Goal: Information Seeking & Learning: Learn about a topic

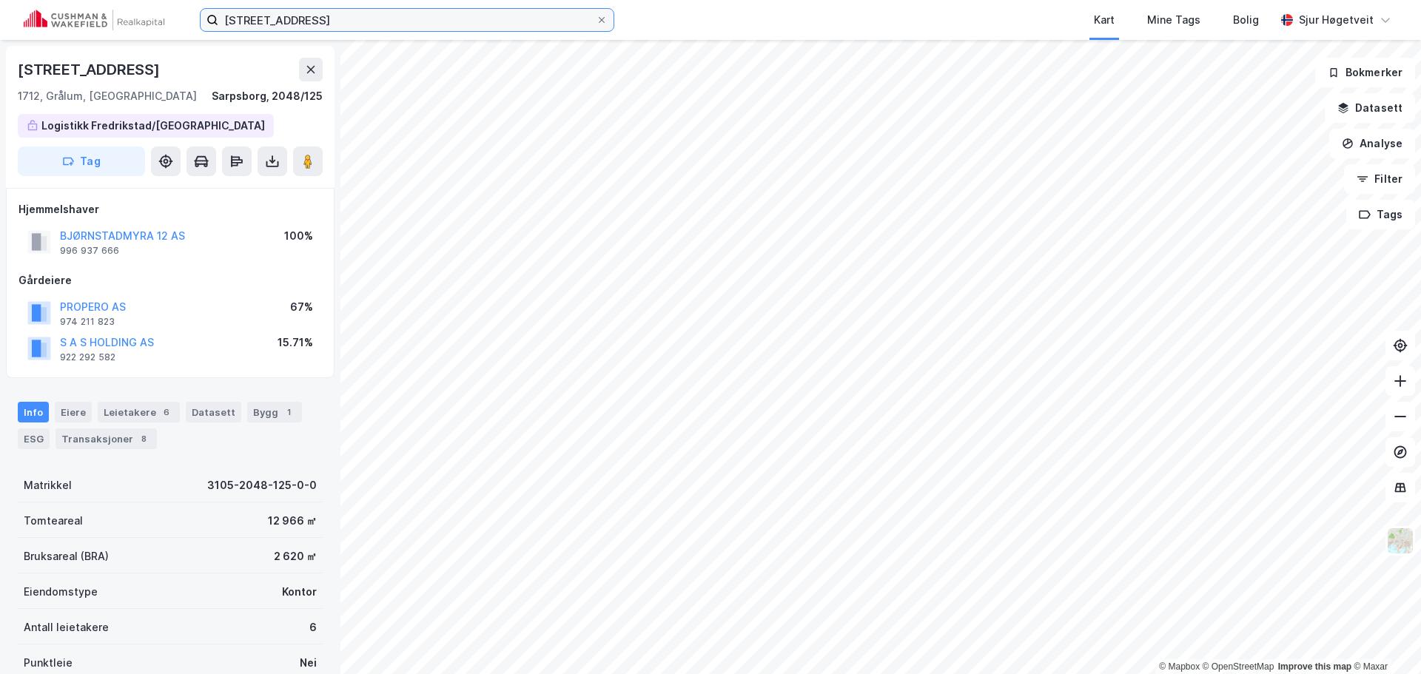
click at [506, 22] on input "bjørnstadmyra 12" at bounding box center [406, 20] width 377 height 22
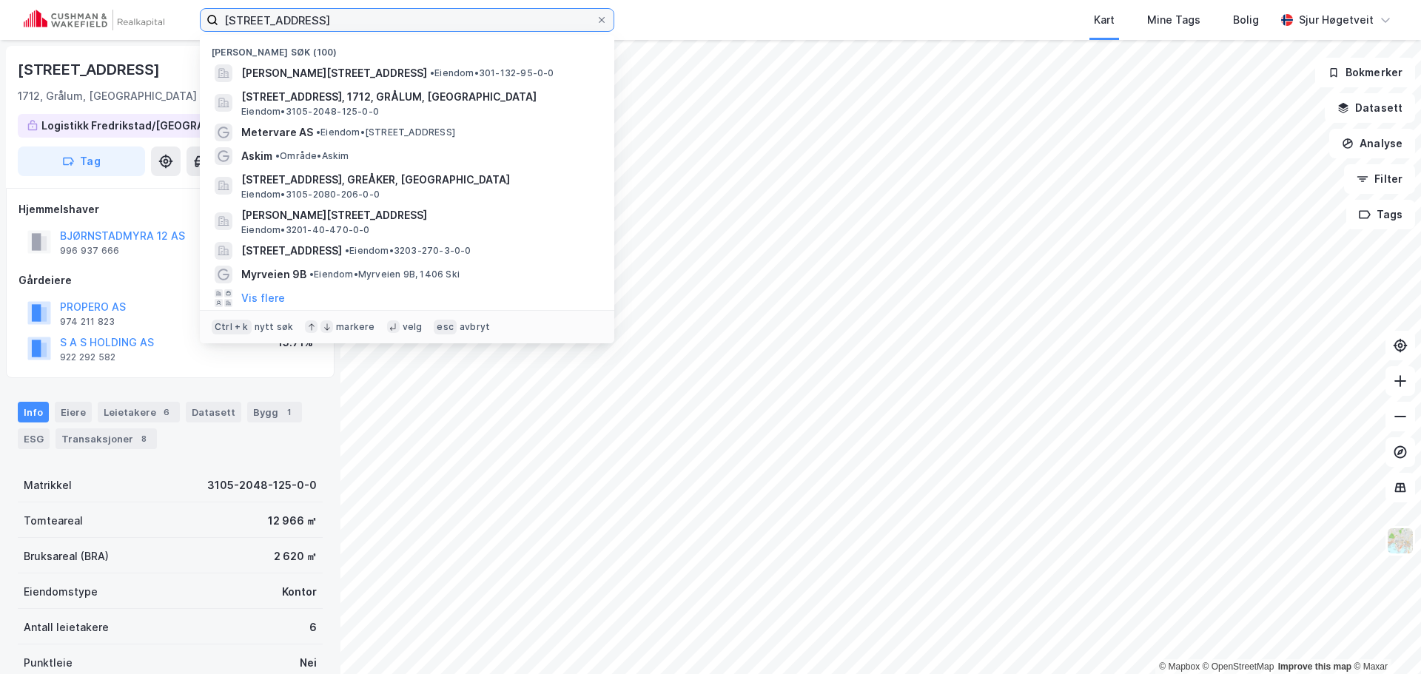
click at [506, 22] on input "bjørnstadmyra 12" at bounding box center [406, 20] width 377 height 22
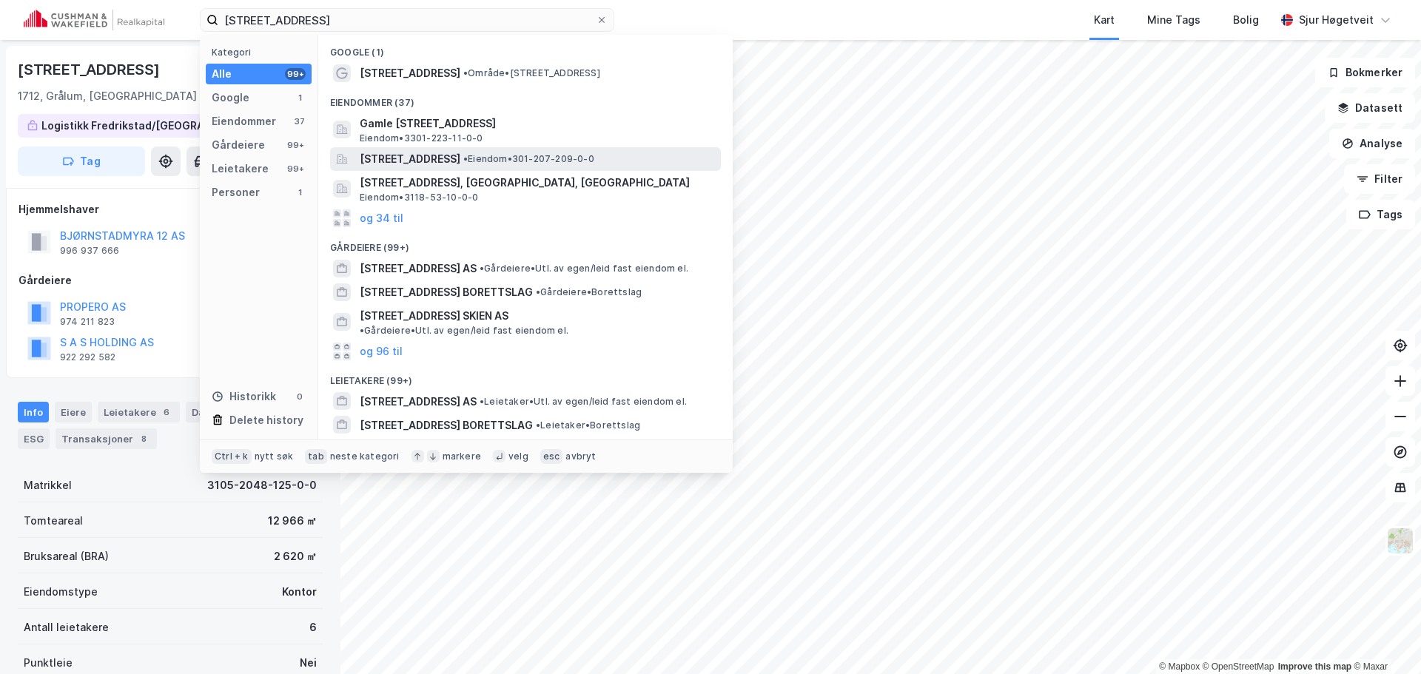
click at [584, 153] on span "• Eiendom • 301-207-209-0-0" at bounding box center [528, 159] width 131 height 12
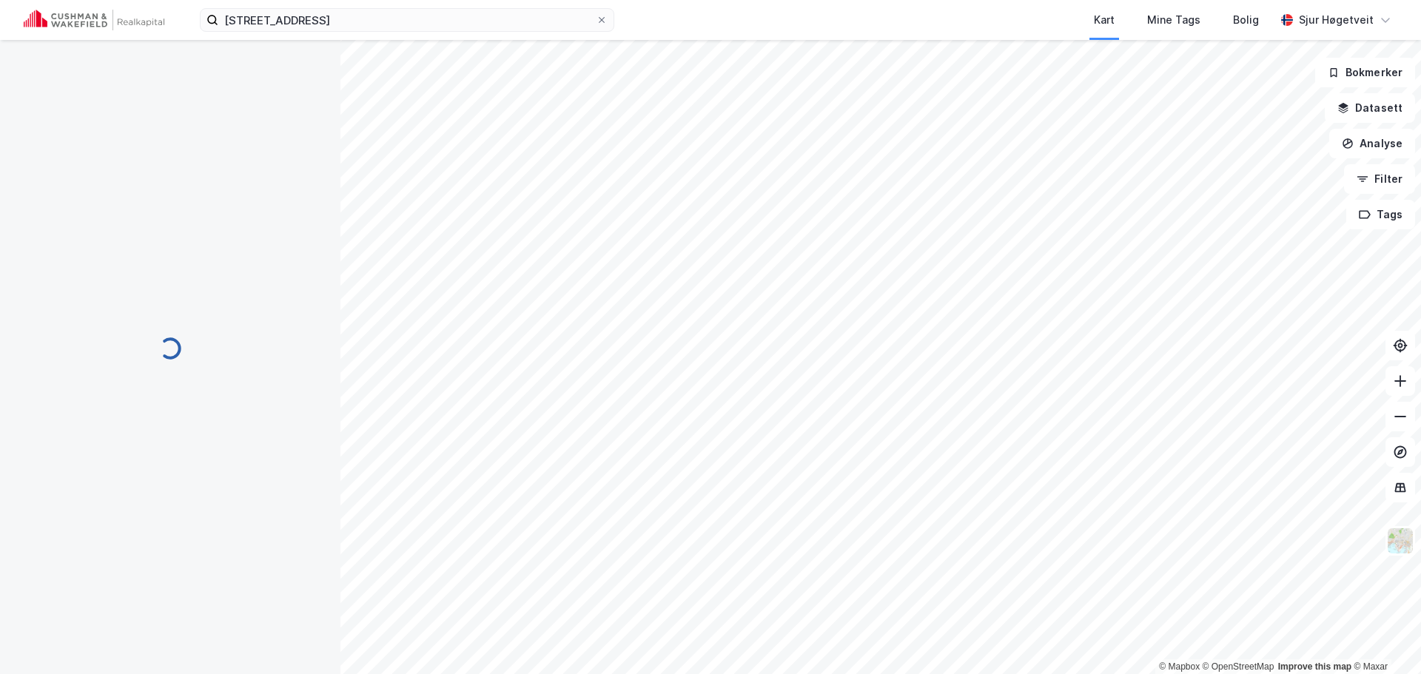
scroll to position [1, 0]
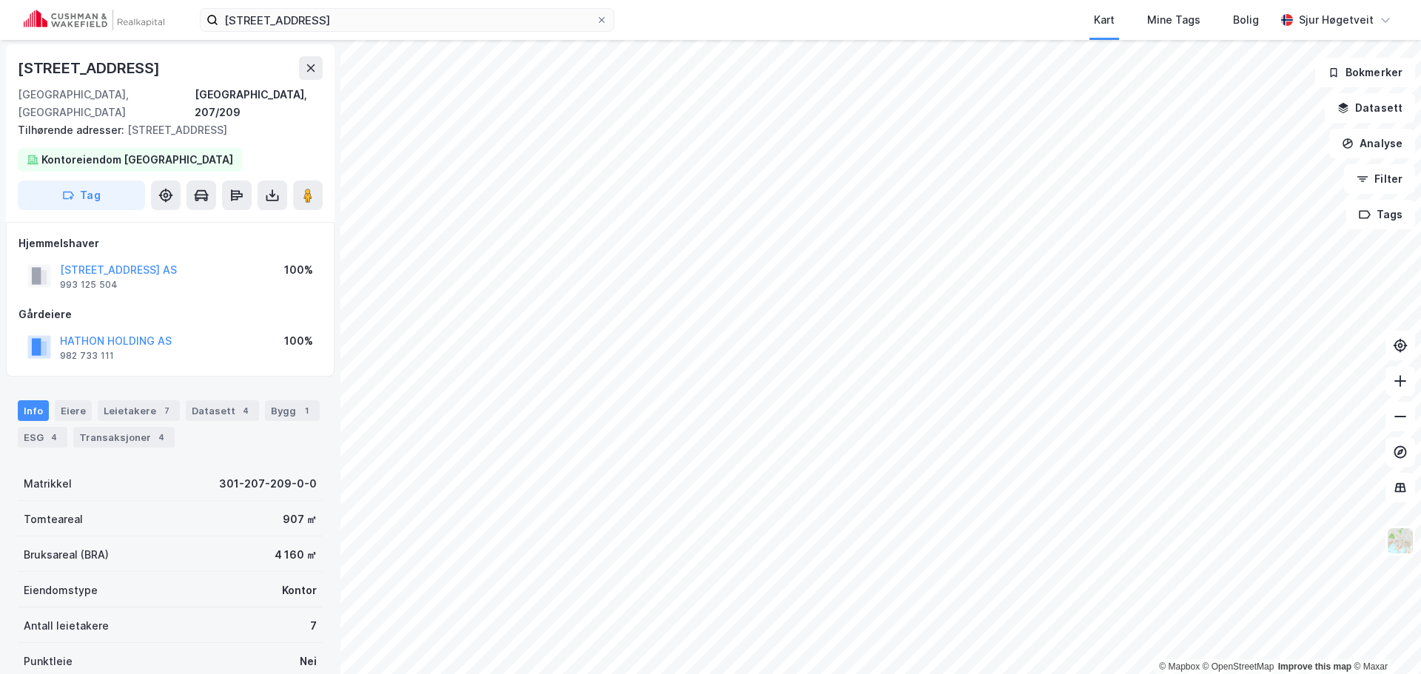
scroll to position [1, 0]
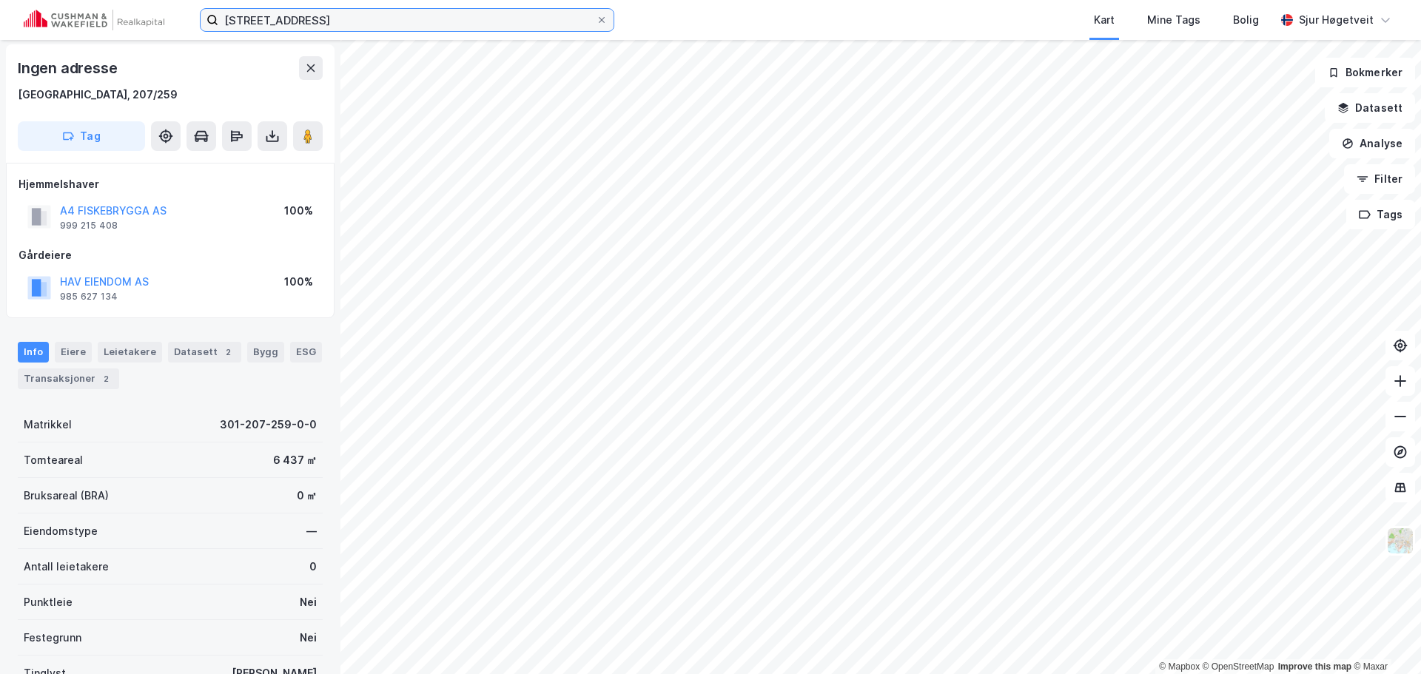
click at [526, 21] on input "rådhusgata 2" at bounding box center [406, 20] width 377 height 22
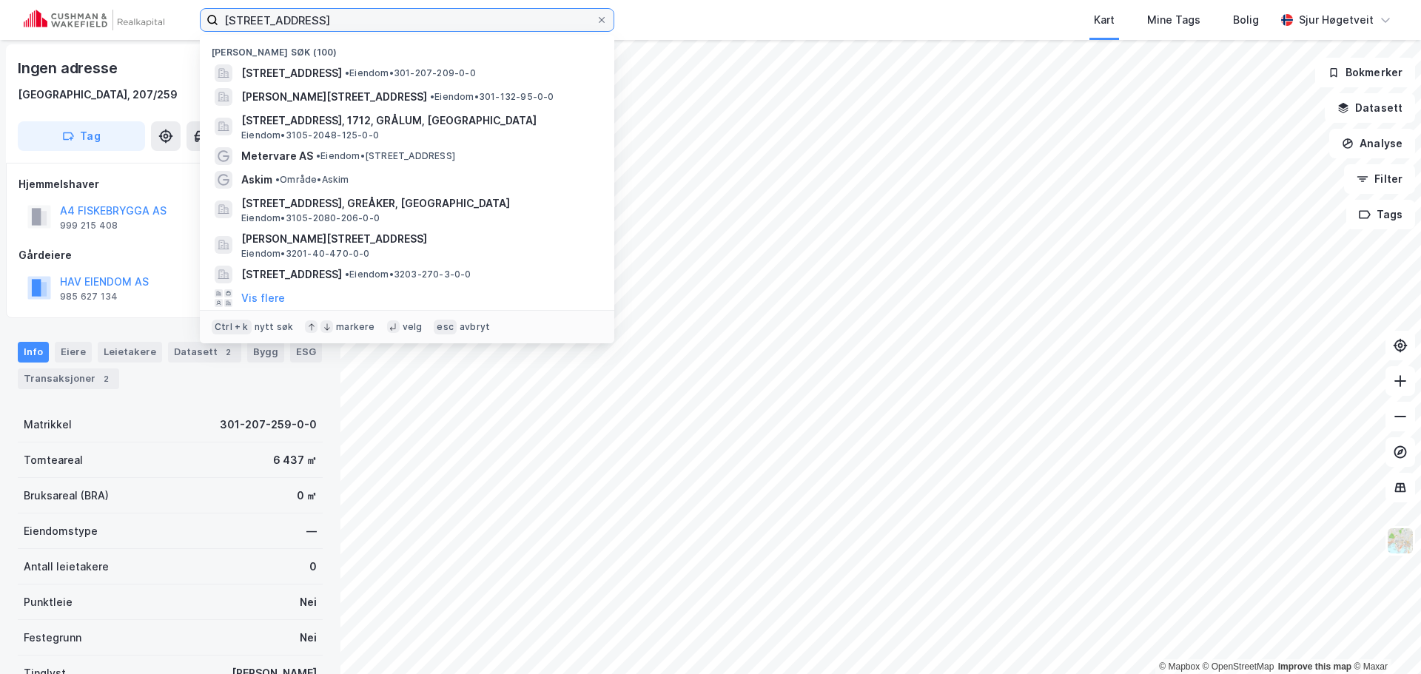
click at [526, 21] on input "rådhusgata 2" at bounding box center [406, 20] width 377 height 22
click at [525, 21] on input "rådhusgata 2" at bounding box center [406, 20] width 377 height 22
paste input "Hamnveien 1145"
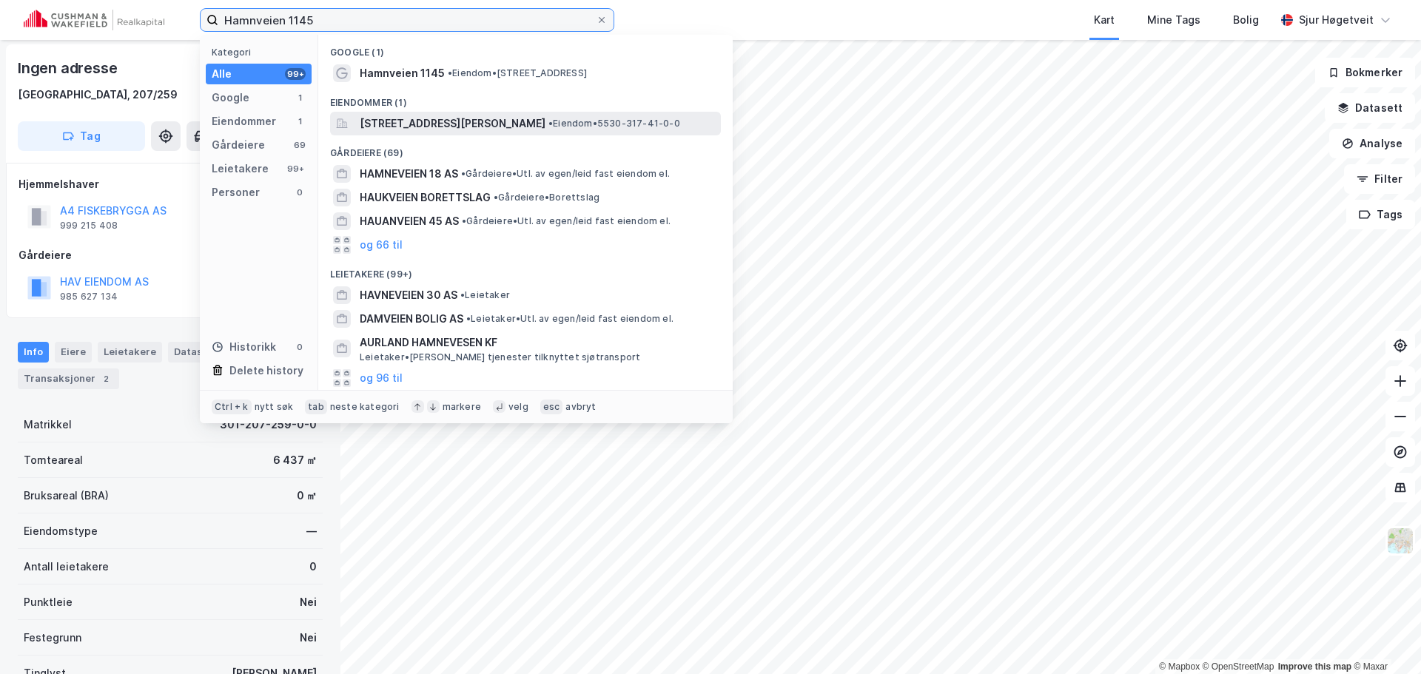
type input "Hamnveien 1145"
click at [546, 127] on span "[STREET_ADDRESS][PERSON_NAME]" at bounding box center [453, 124] width 186 height 18
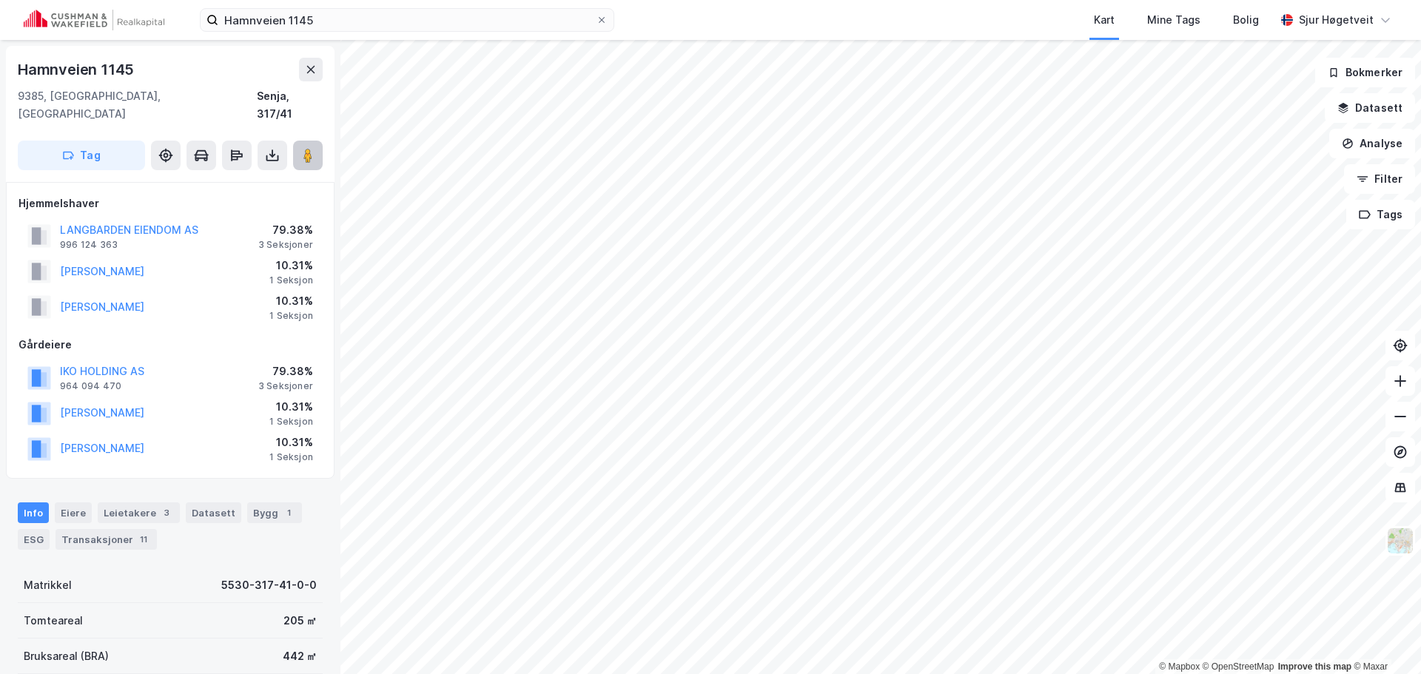
click at [318, 141] on button at bounding box center [308, 156] width 30 height 30
click at [205, 503] on div "Datasett" at bounding box center [214, 513] width 56 height 21
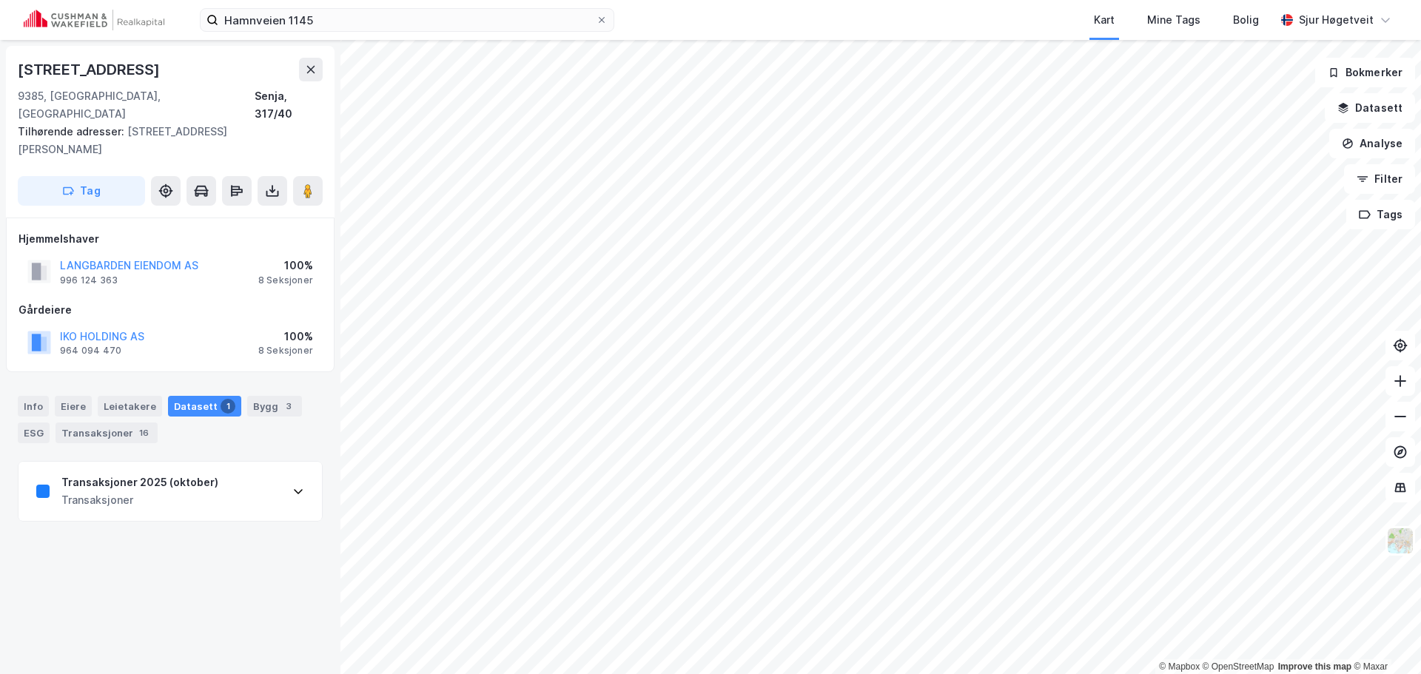
click at [272, 463] on div "Transaksjoner 2025 (oktober) Transaksjoner" at bounding box center [170, 491] width 303 height 59
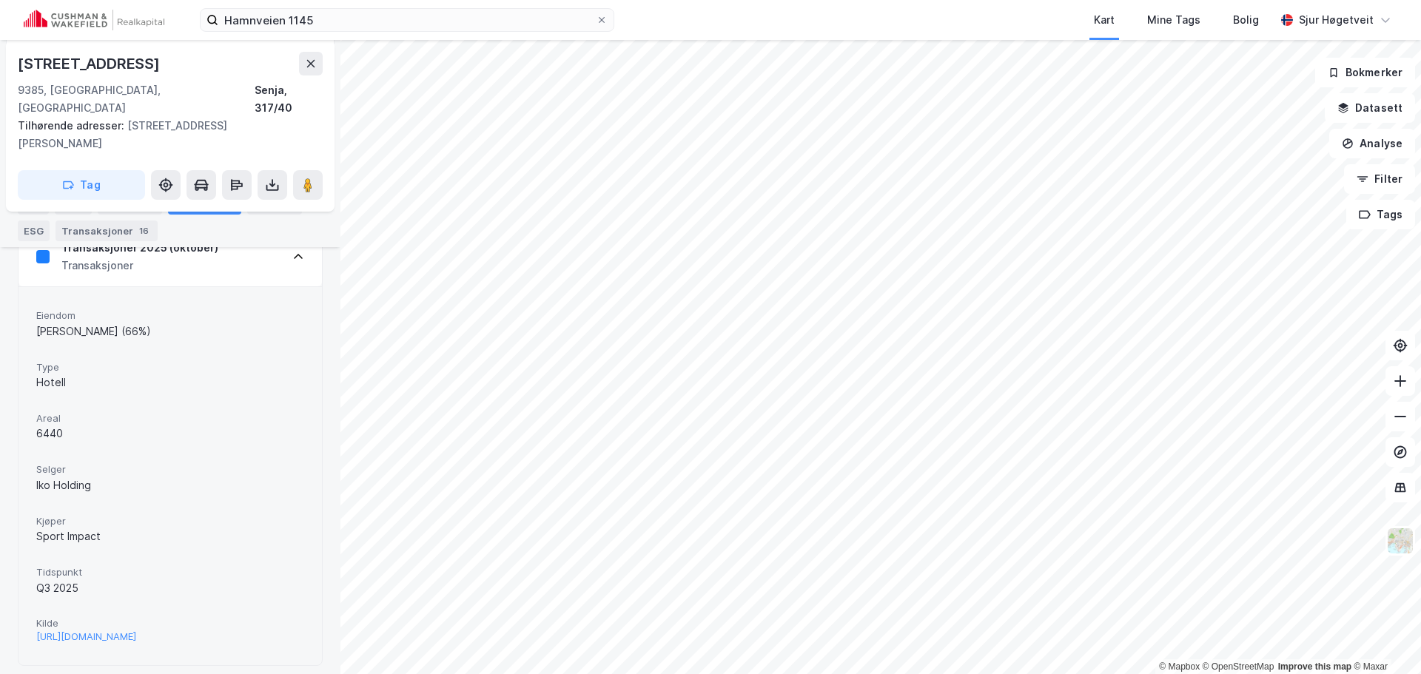
scroll to position [161, 0]
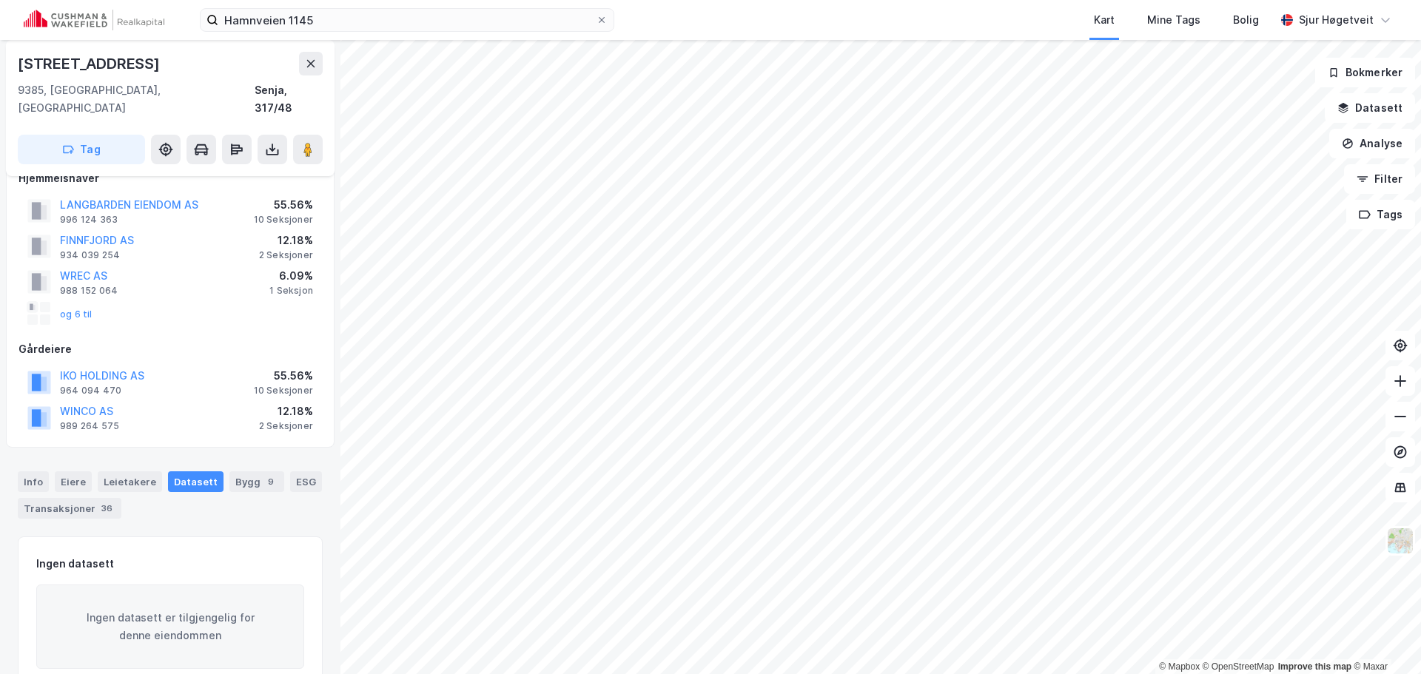
scroll to position [38, 0]
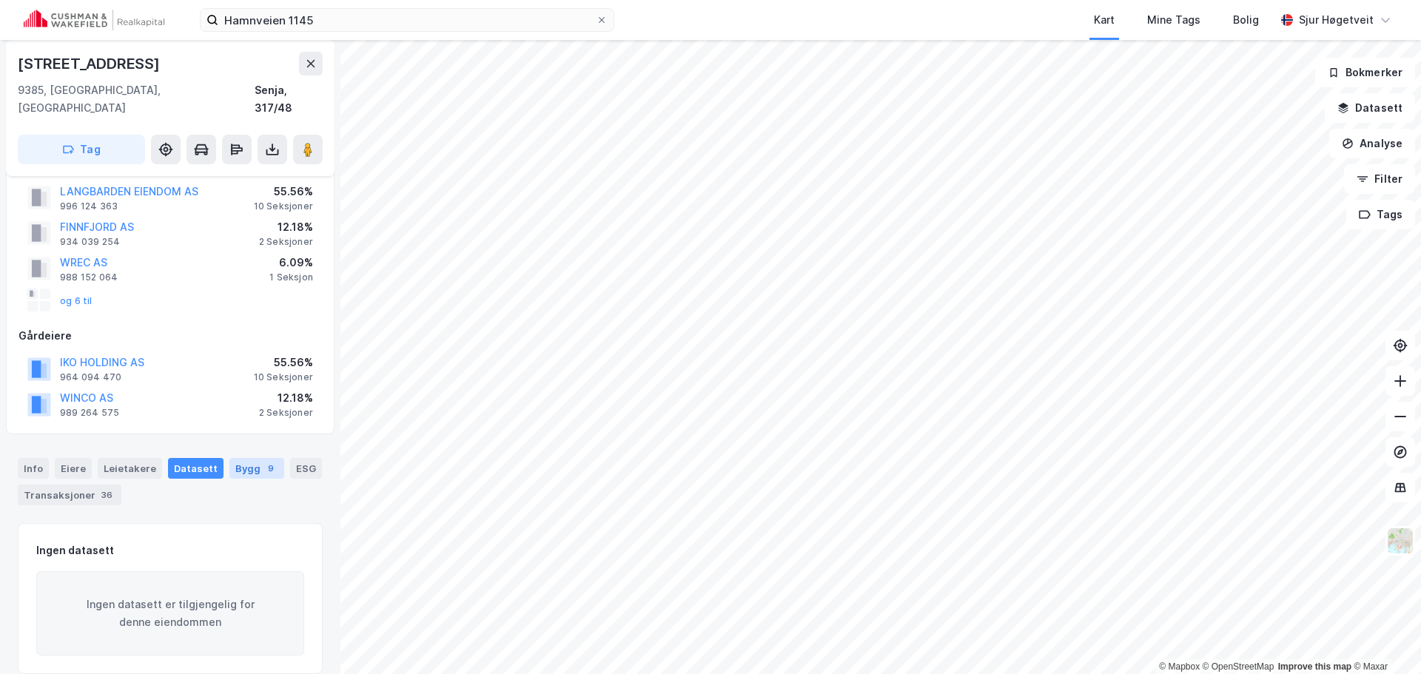
click at [265, 458] on div "Bygg 9" at bounding box center [256, 468] width 55 height 21
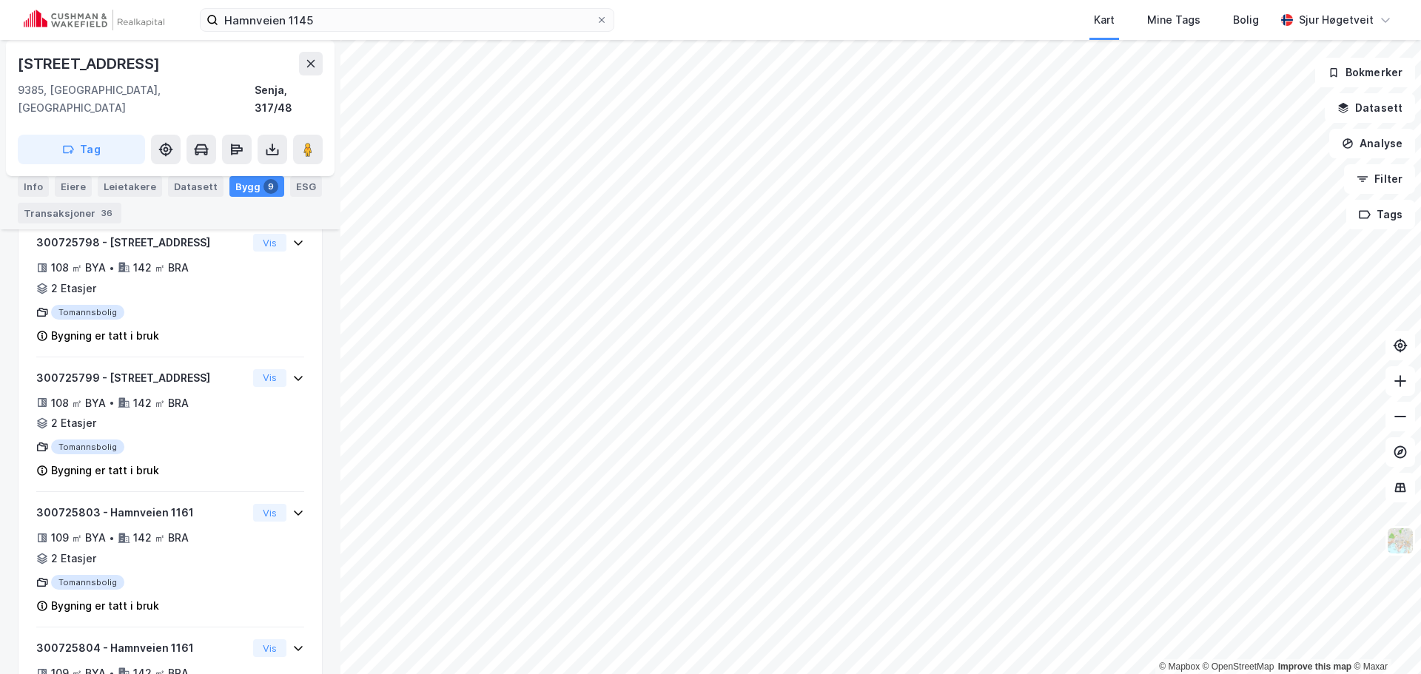
scroll to position [888, 0]
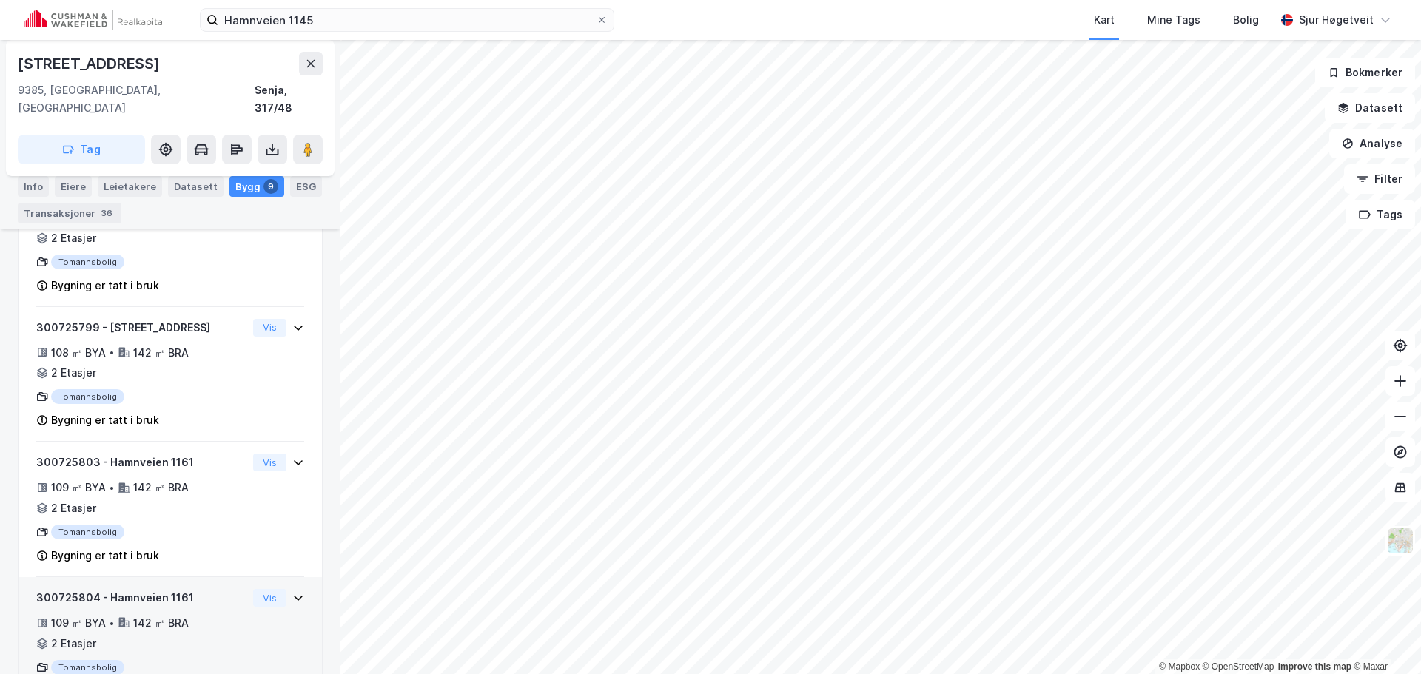
click at [218, 632] on div "109 ㎡ BYA • 142 ㎡ BRA • 2 Etasjer" at bounding box center [141, 633] width 211 height 38
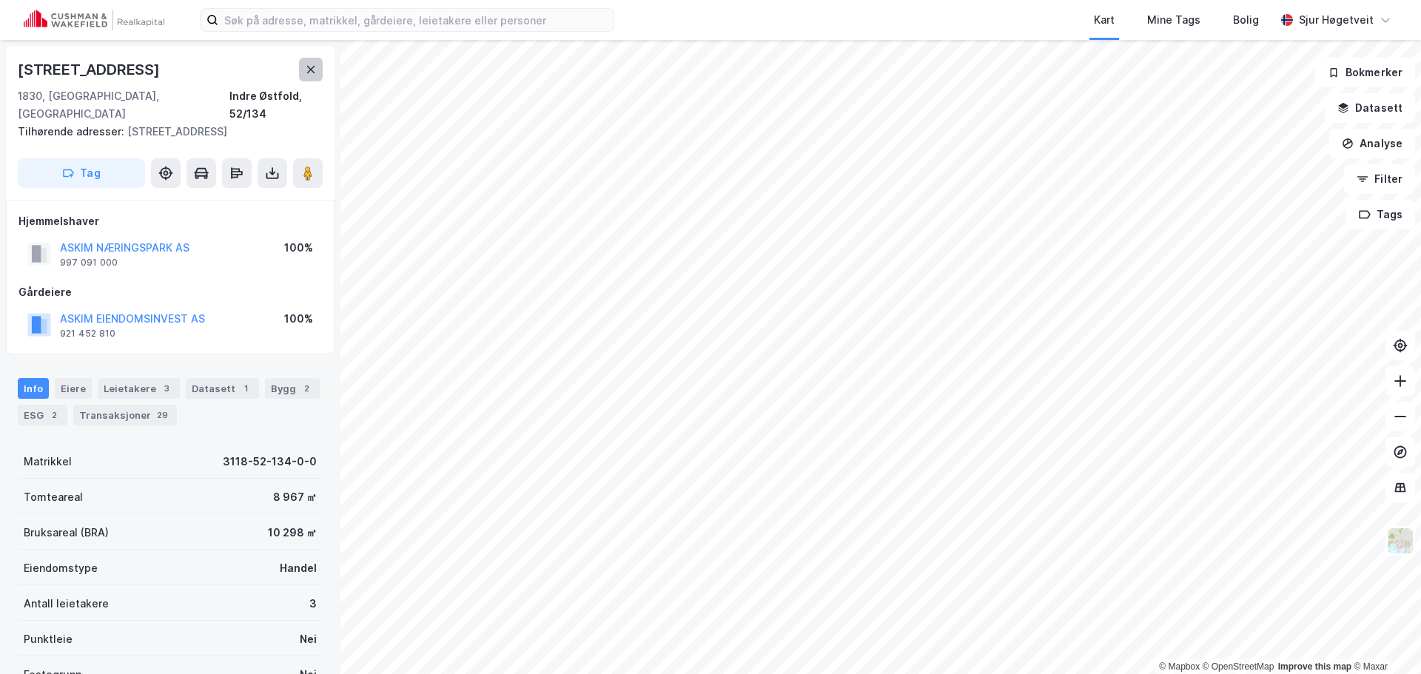
click at [312, 67] on icon at bounding box center [311, 70] width 12 height 12
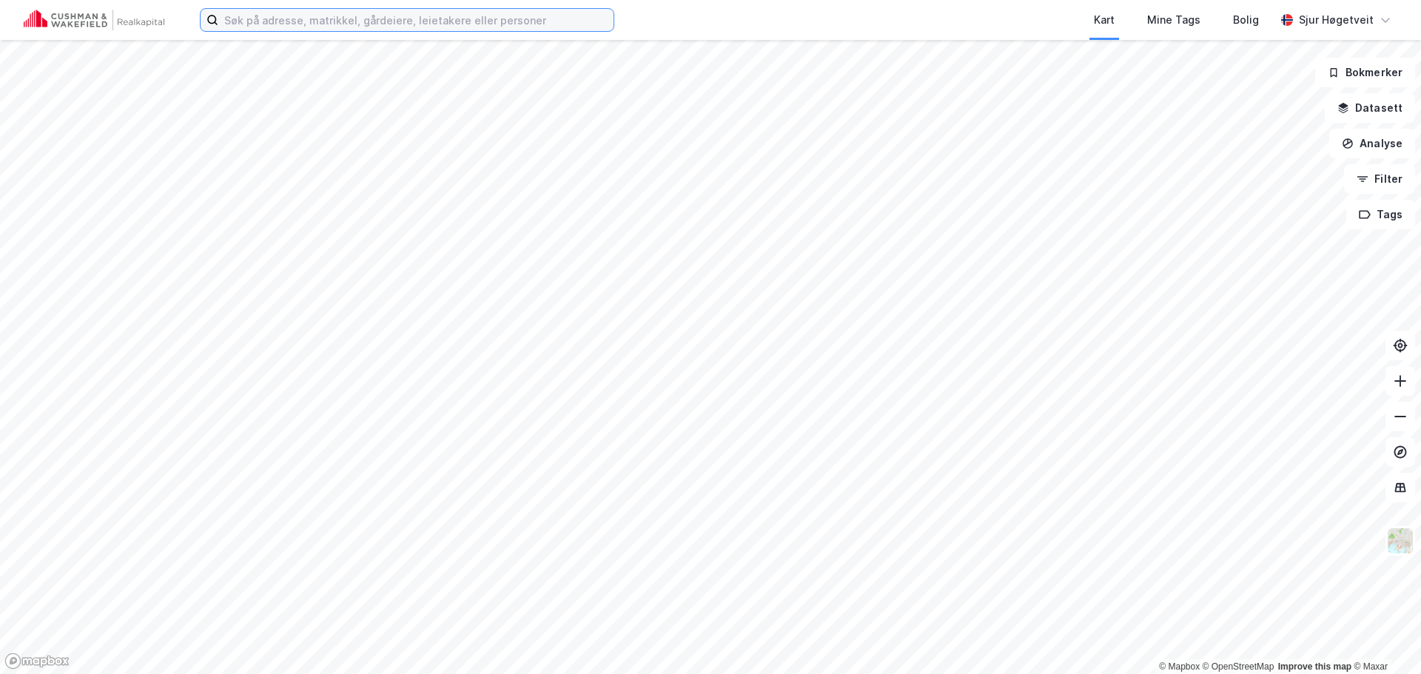
click at [317, 21] on input at bounding box center [415, 20] width 395 height 22
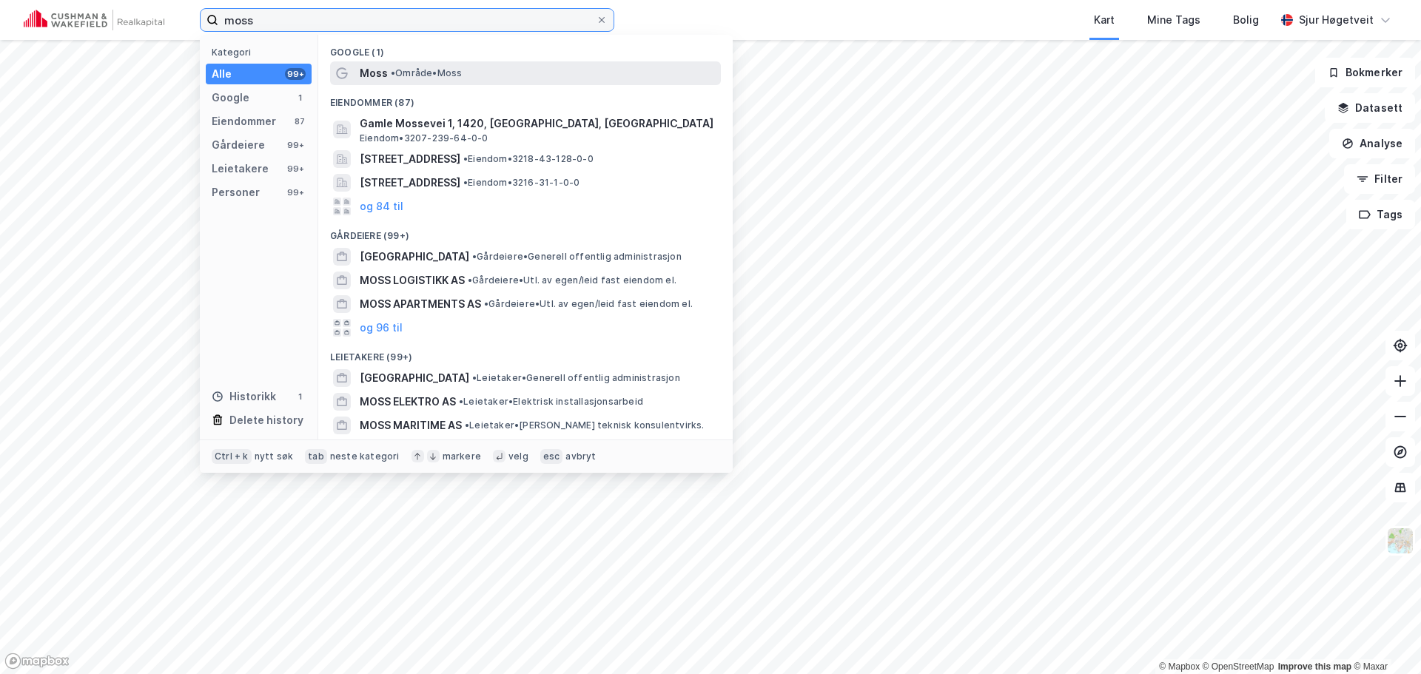
type input "moss"
click at [401, 71] on span "• Område • Moss" at bounding box center [426, 73] width 71 height 12
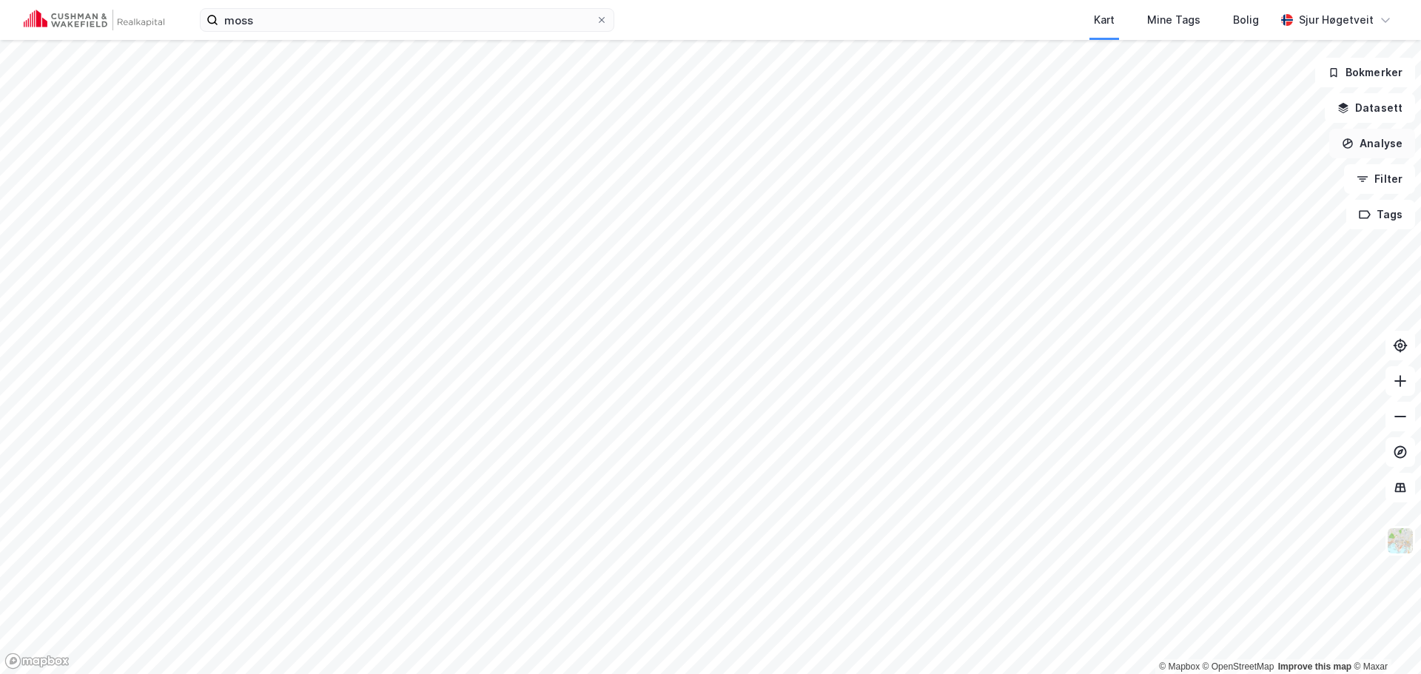
click at [1377, 146] on button "Analyse" at bounding box center [1372, 144] width 86 height 30
click at [1374, 114] on button "Datasett" at bounding box center [1370, 108] width 90 height 30
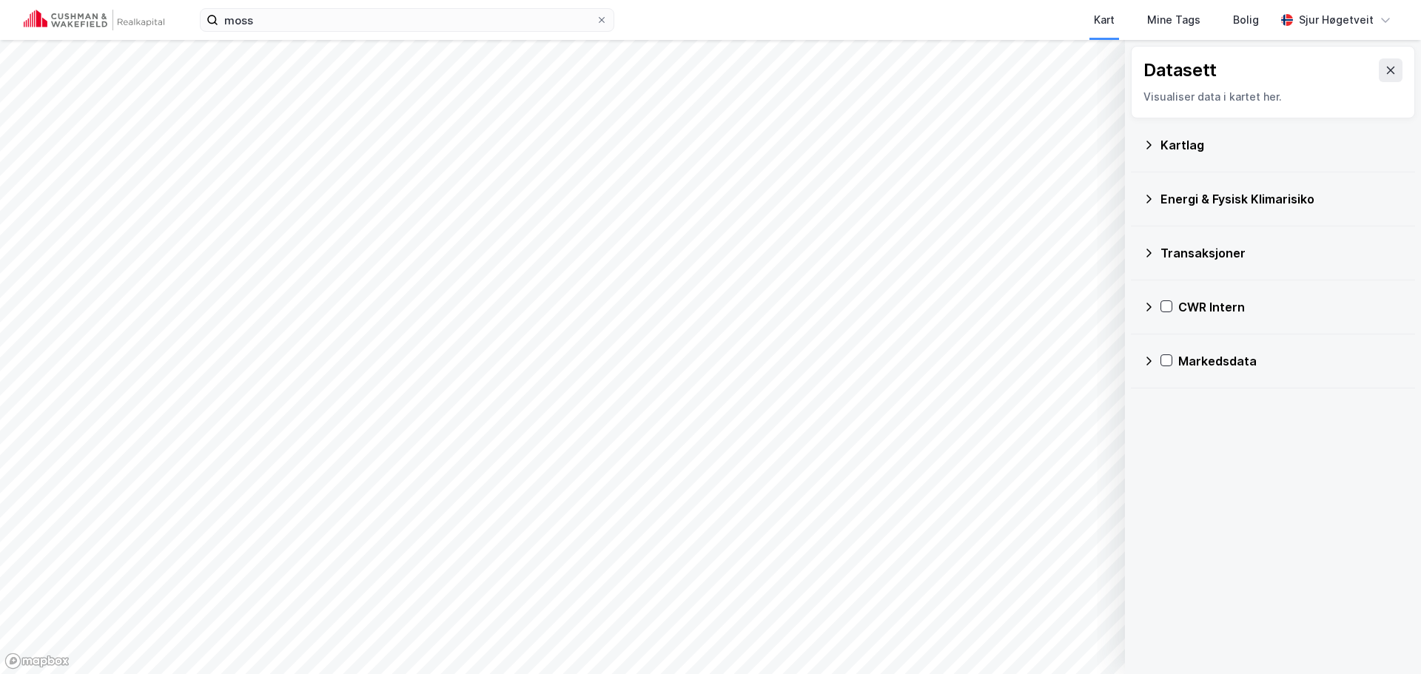
click at [1150, 358] on icon at bounding box center [1149, 361] width 12 height 12
click at [1150, 369] on div "Markedsdata" at bounding box center [1273, 361] width 261 height 36
click at [1151, 307] on icon at bounding box center [1149, 307] width 5 height 9
click at [1185, 375] on icon at bounding box center [1186, 377] width 10 height 10
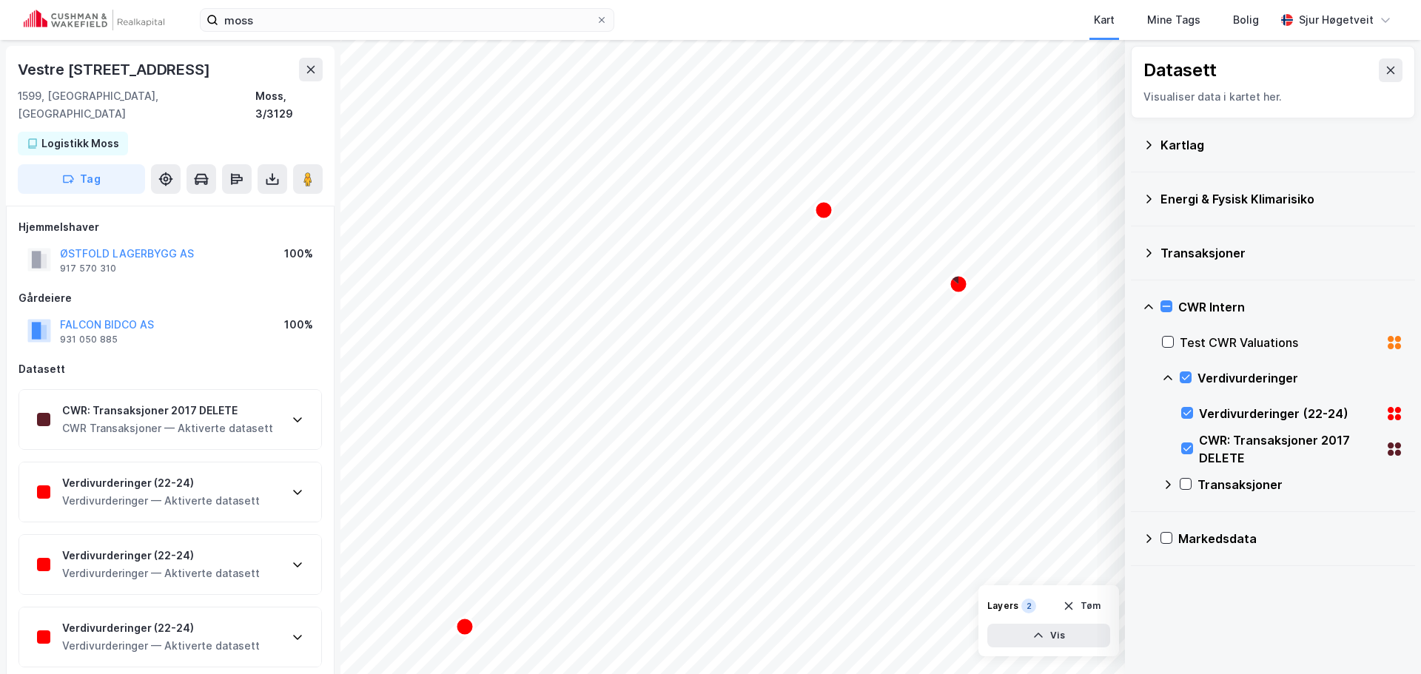
click at [230, 492] on div "Verdivurderinger — Aktiverte datasett" at bounding box center [161, 501] width 198 height 18
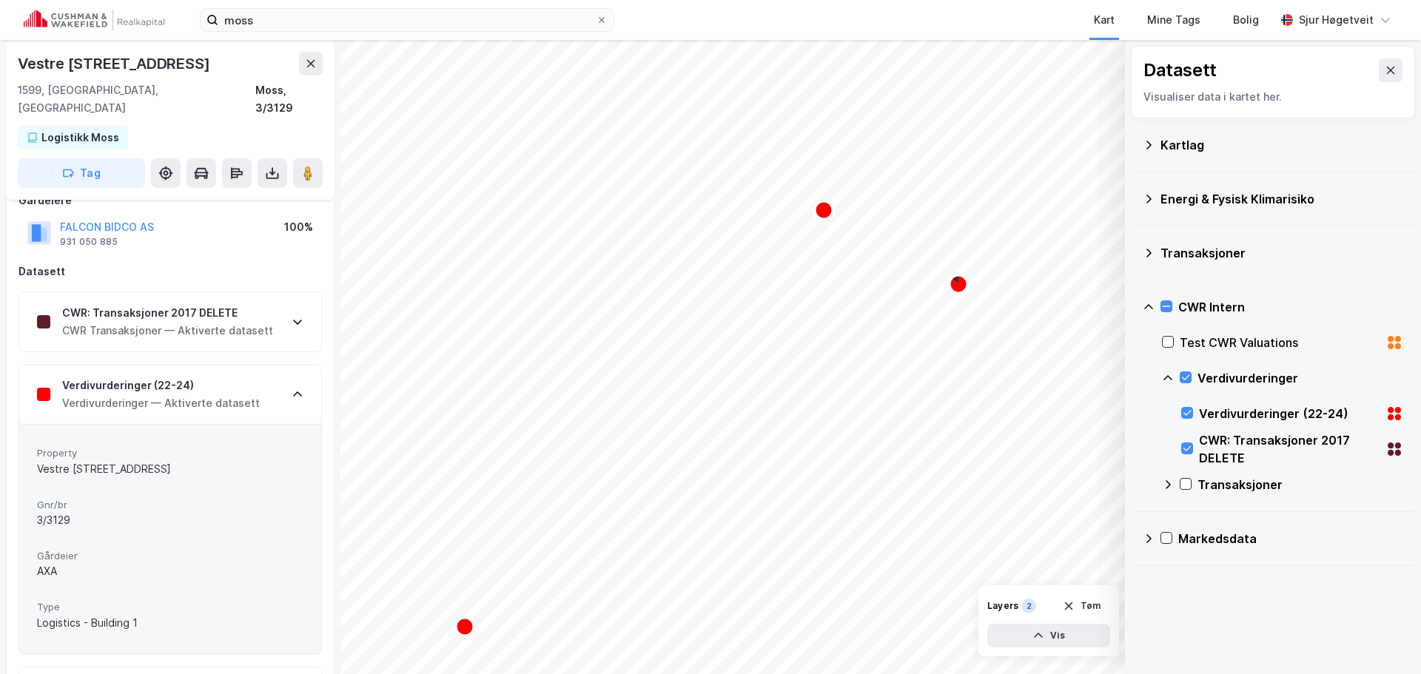
scroll to position [148, 0]
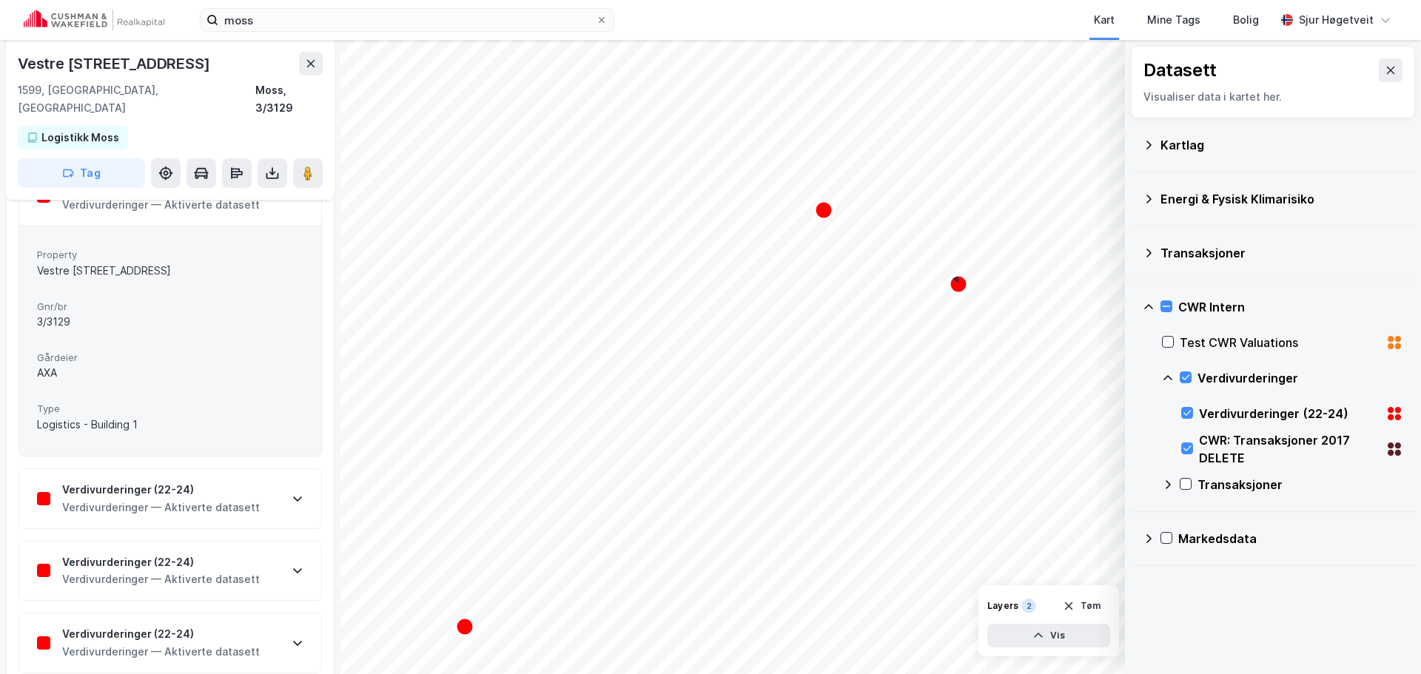
click at [242, 481] on div "Verdivurderinger (22-24)" at bounding box center [161, 490] width 198 height 18
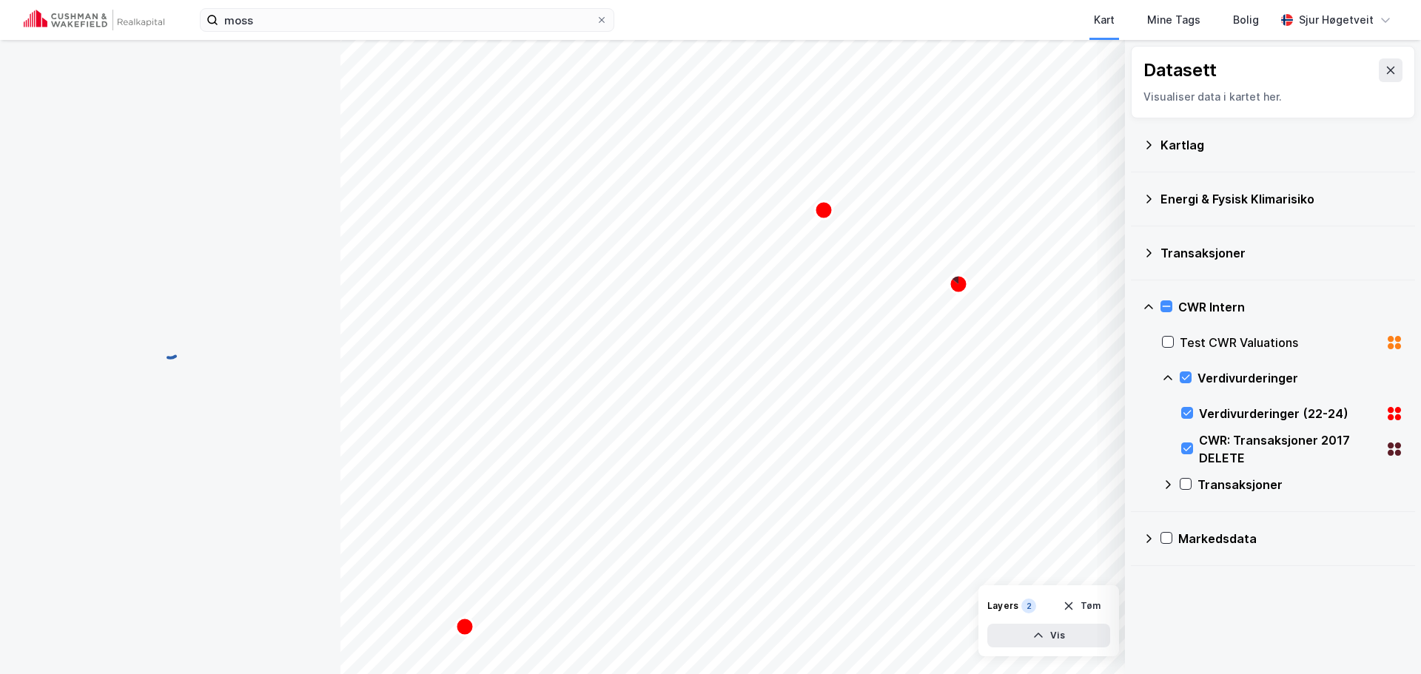
scroll to position [0, 0]
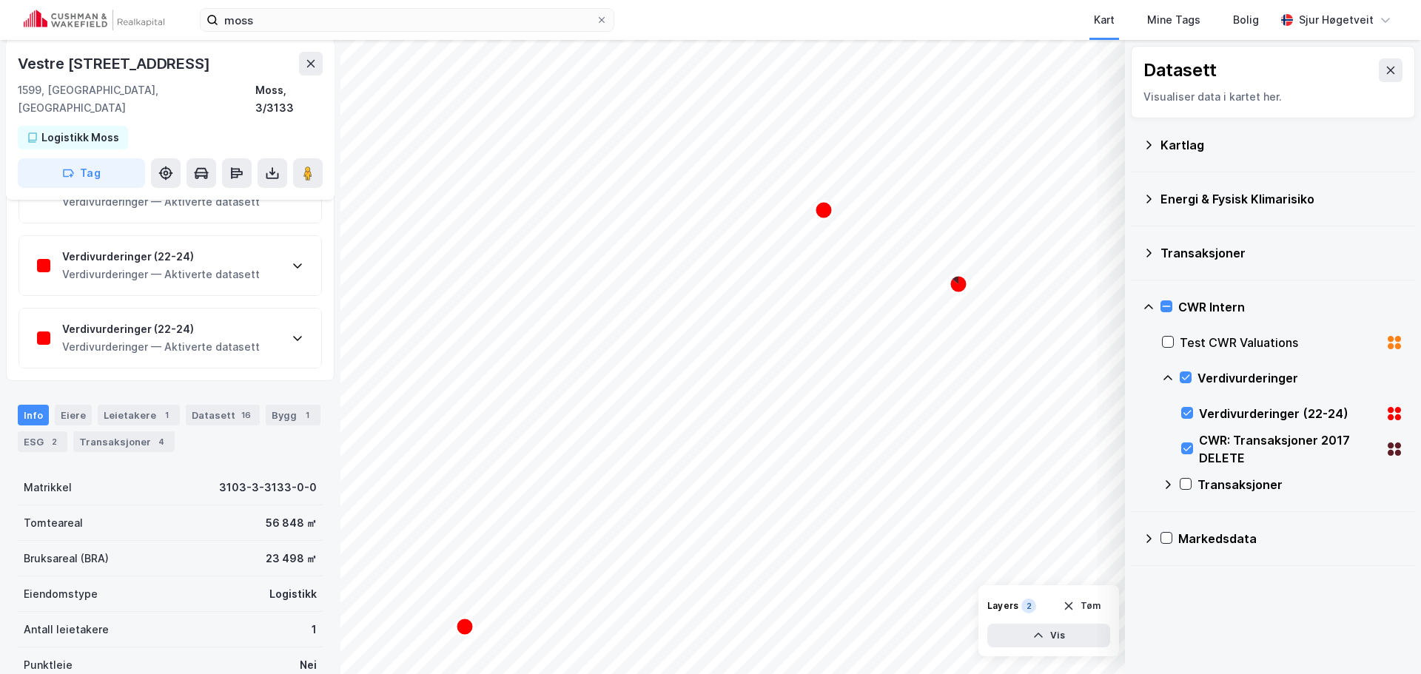
click at [198, 338] on div "Verdivurderinger — Aktiverte datasett" at bounding box center [161, 347] width 198 height 18
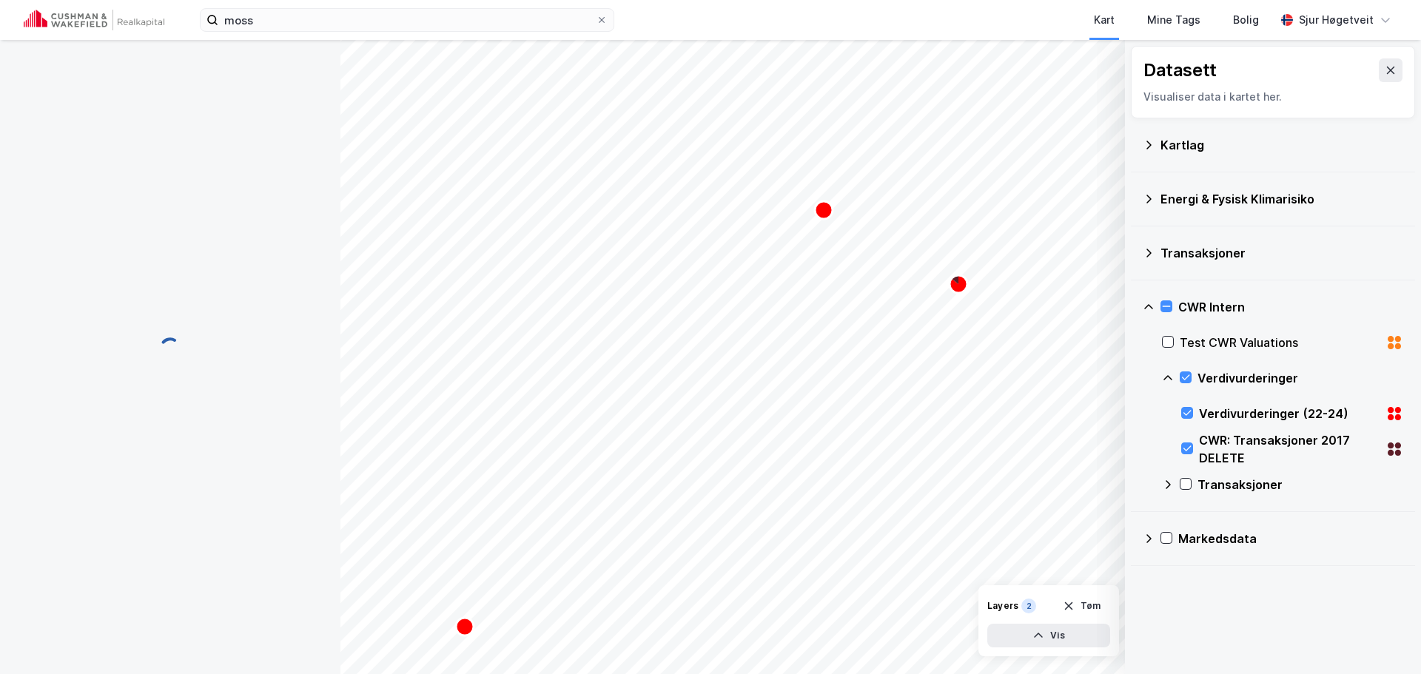
scroll to position [444, 0]
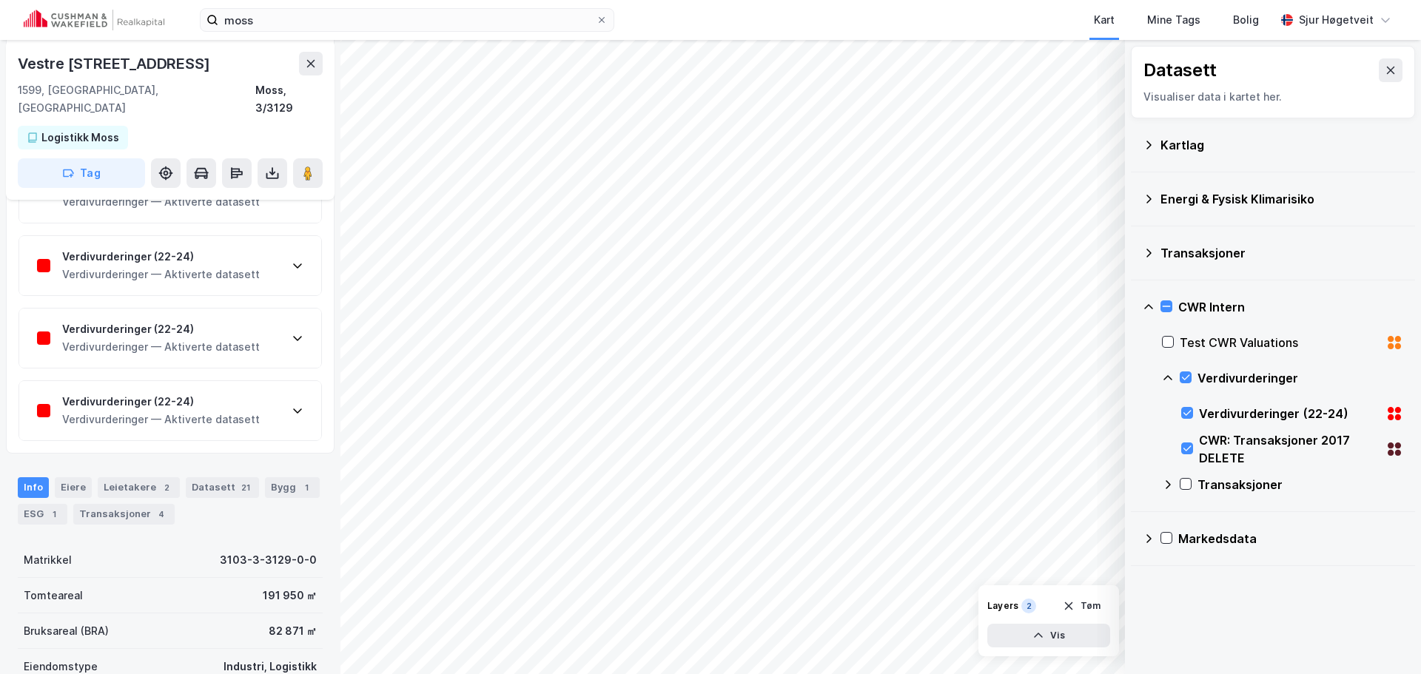
click at [1194, 443] on div "CWR: Transaksjoner 2017 DELETE" at bounding box center [1292, 450] width 222 height 36
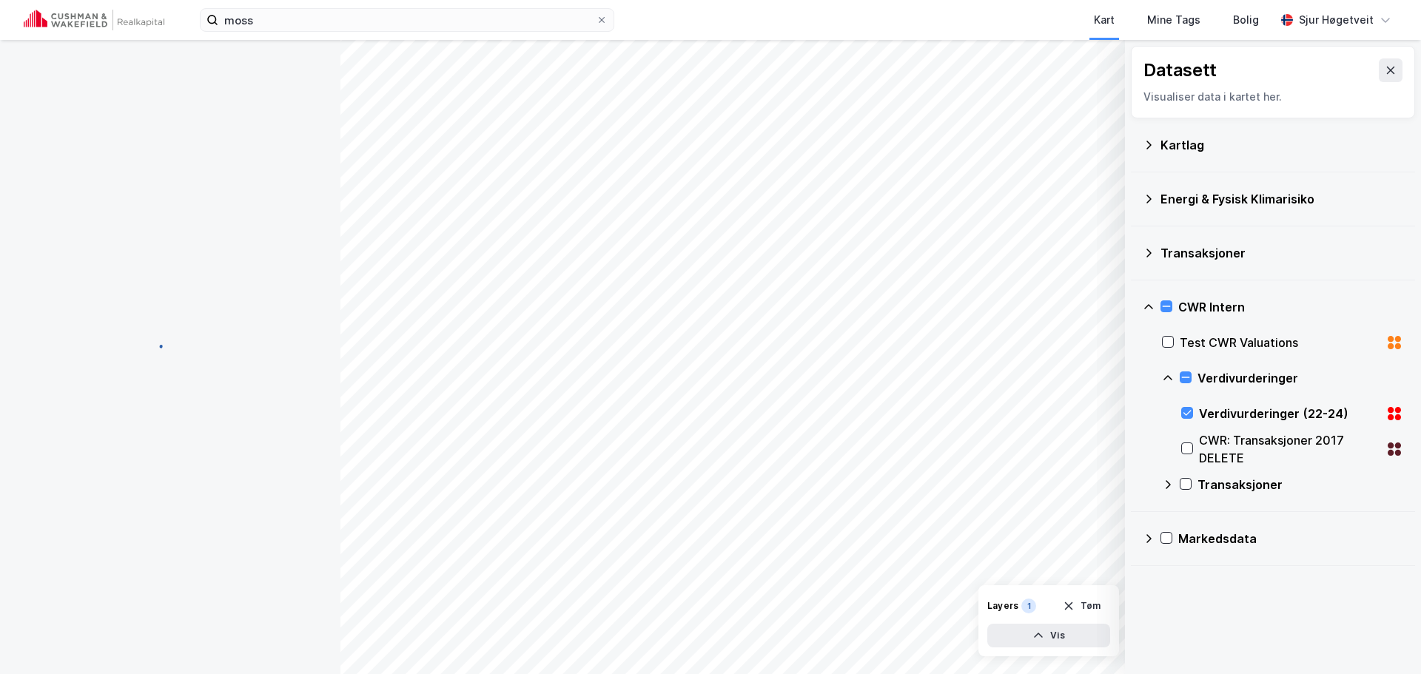
scroll to position [0, 0]
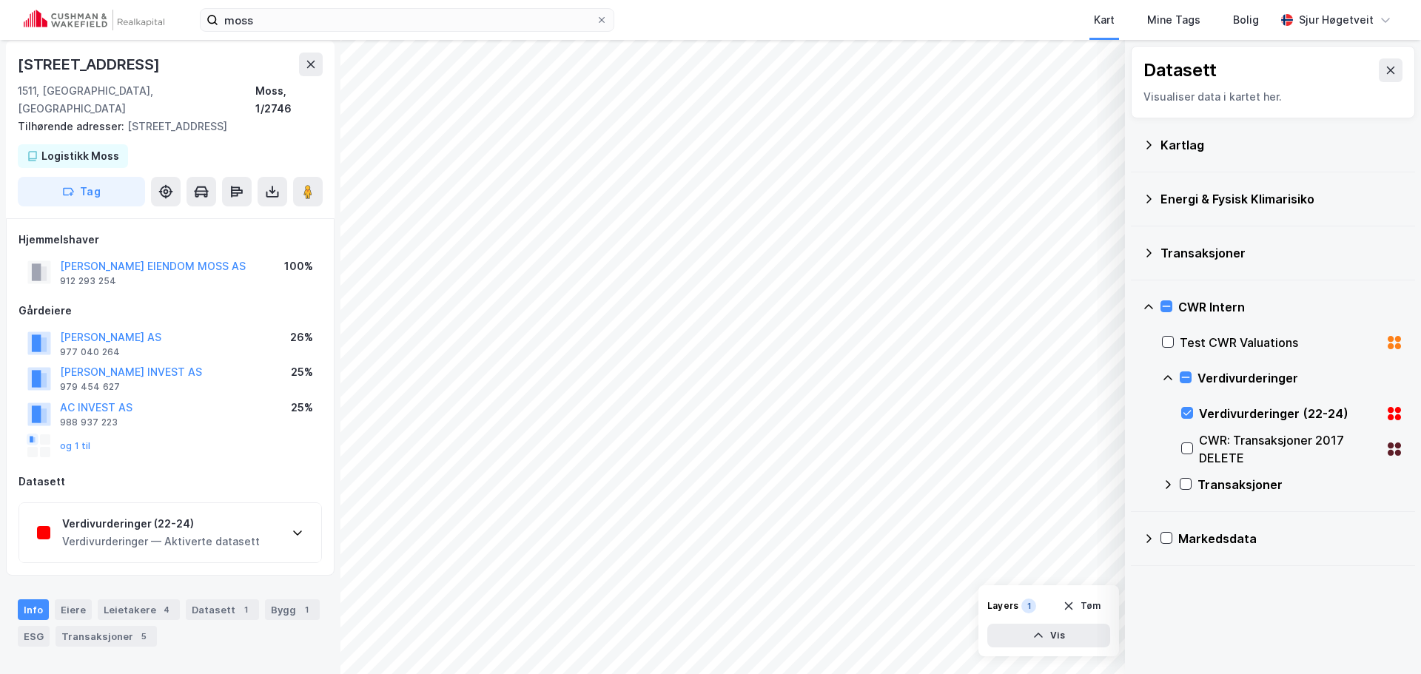
click at [238, 533] on div "Verdivurderinger — Aktiverte datasett" at bounding box center [161, 542] width 198 height 18
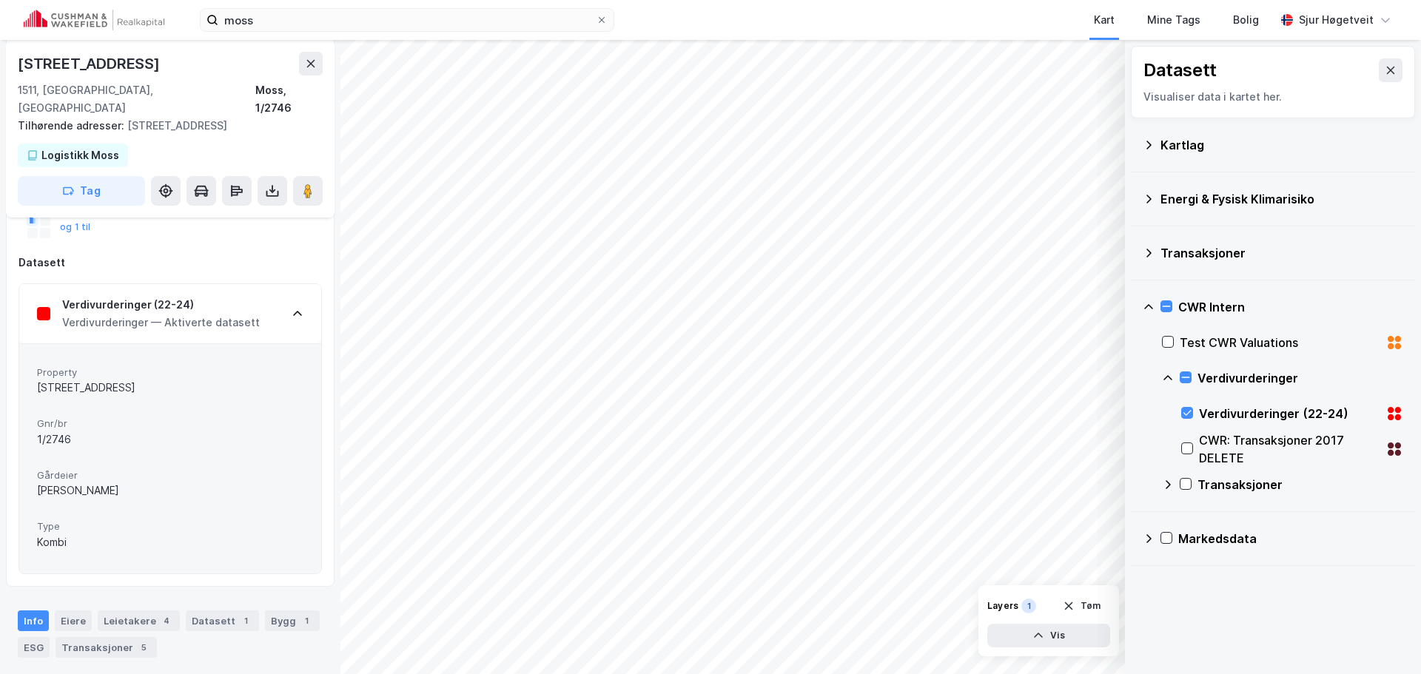
scroll to position [227, 0]
